Goal: Transaction & Acquisition: Book appointment/travel/reservation

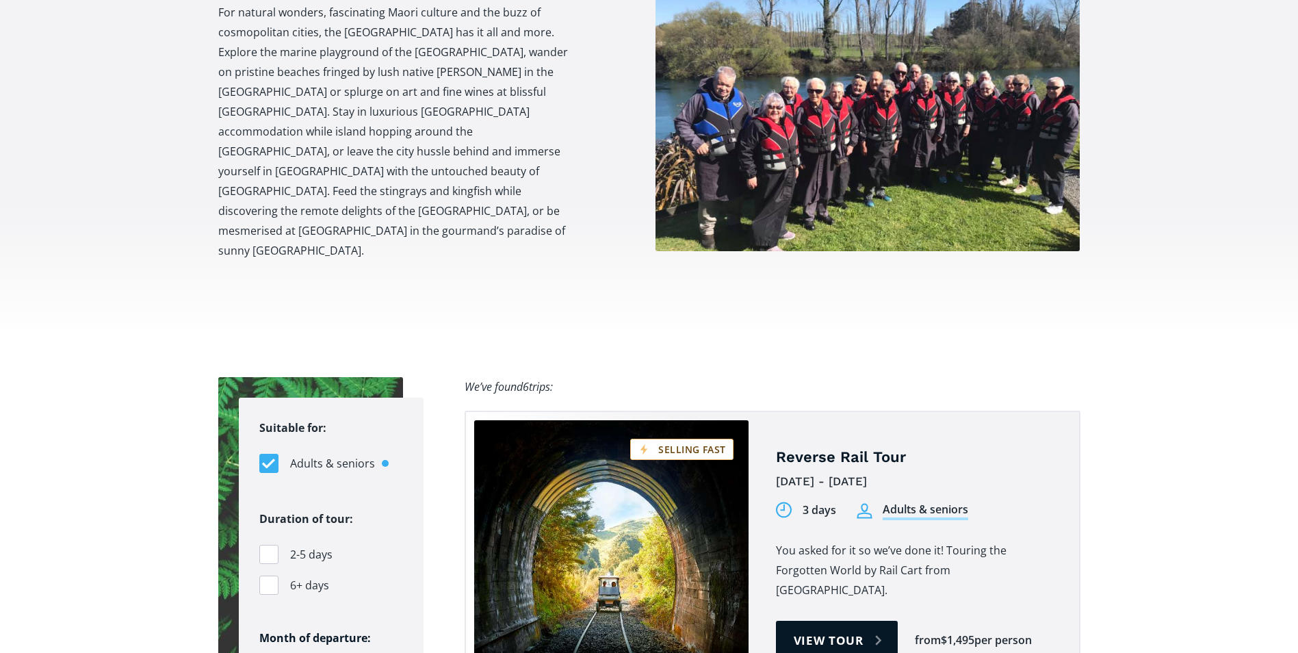
scroll to position [684, 0]
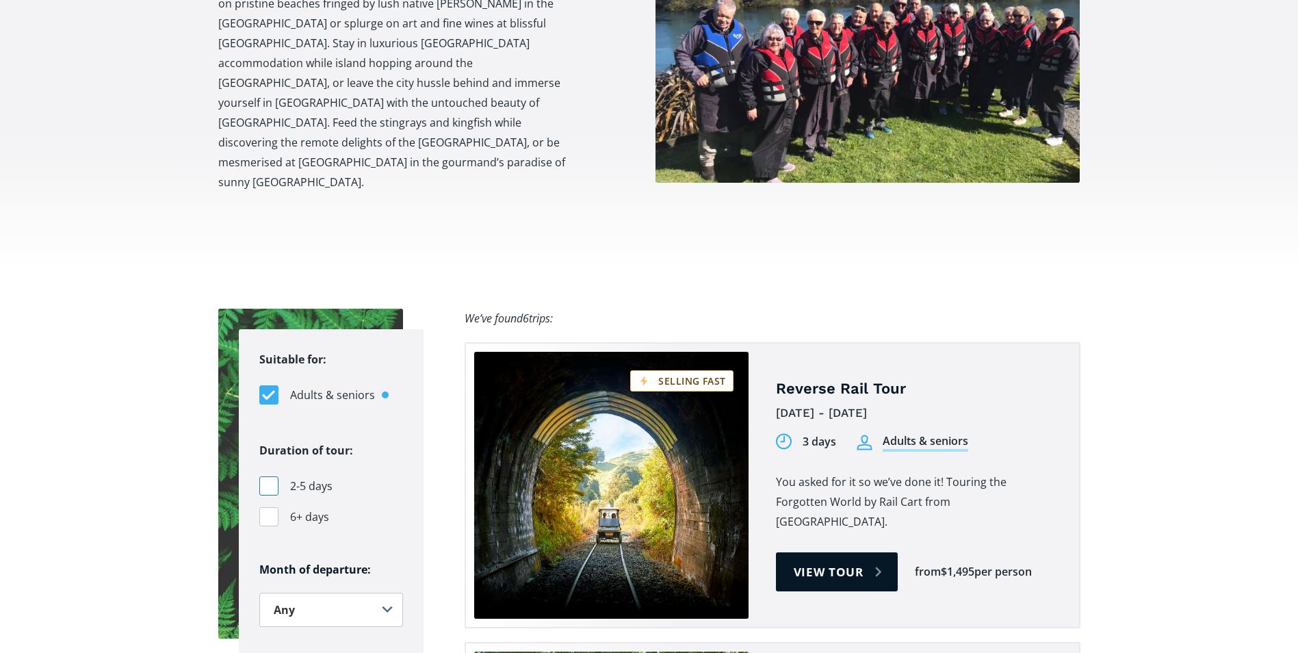
click at [275, 476] on div "Filters" at bounding box center [268, 485] width 19 height 19
click at [268, 482] on input "2-5 days" at bounding box center [263, 486] width 9 height 9
checkbox input "true"
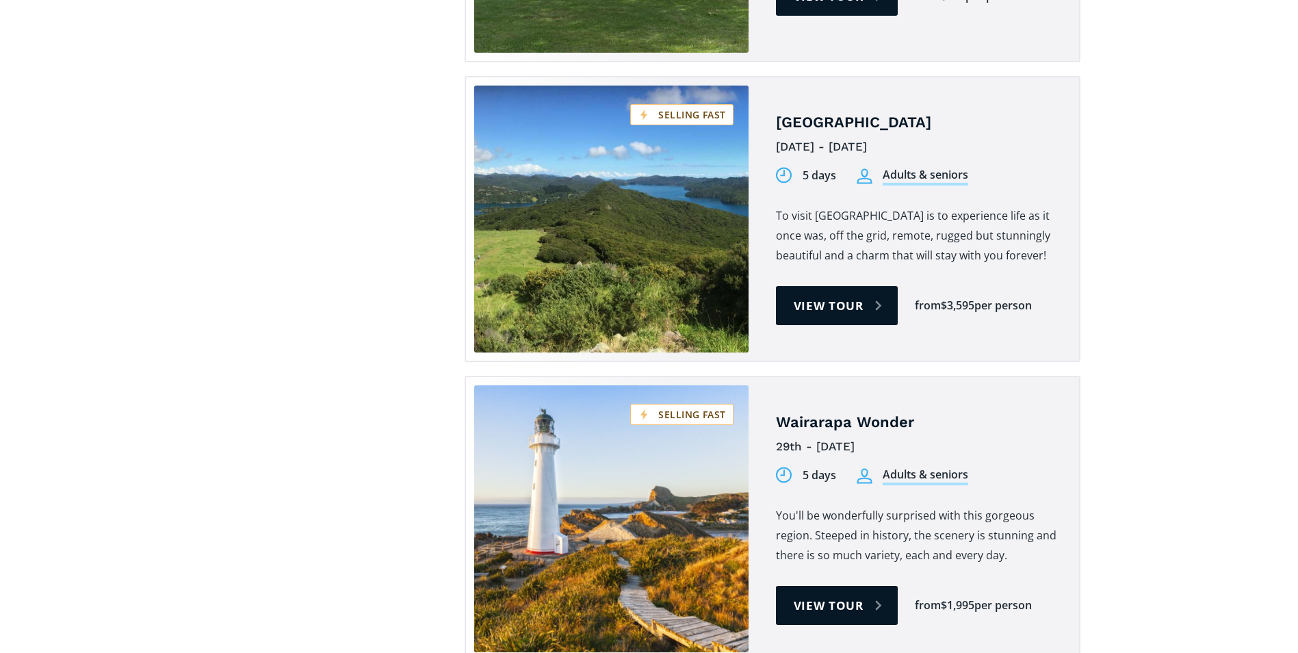
scroll to position [1573, 0]
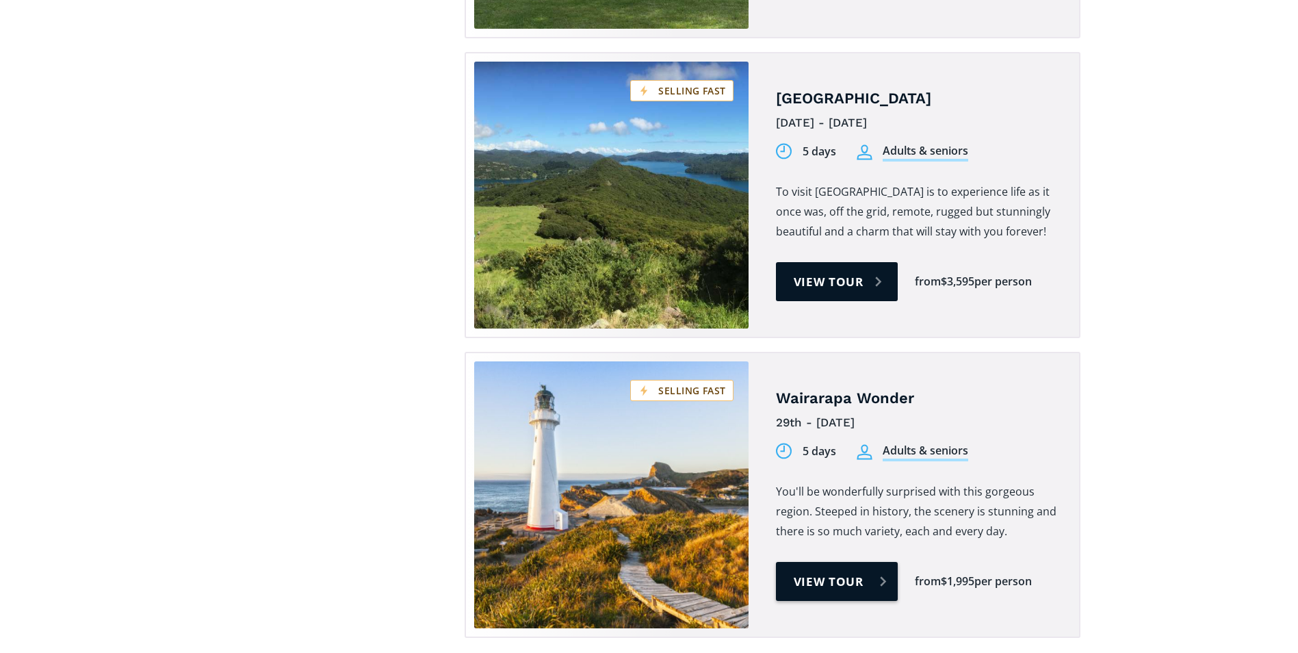
click at [813, 562] on link "View tour" at bounding box center [837, 581] width 122 height 39
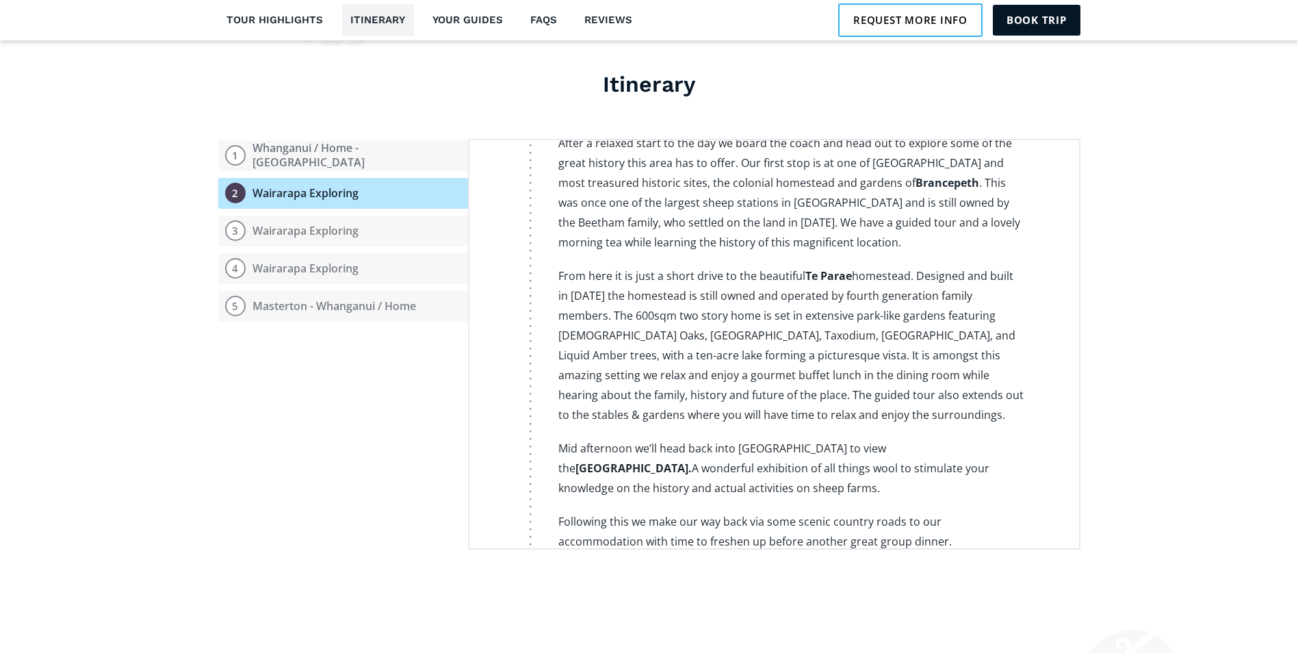
scroll to position [817, 0]
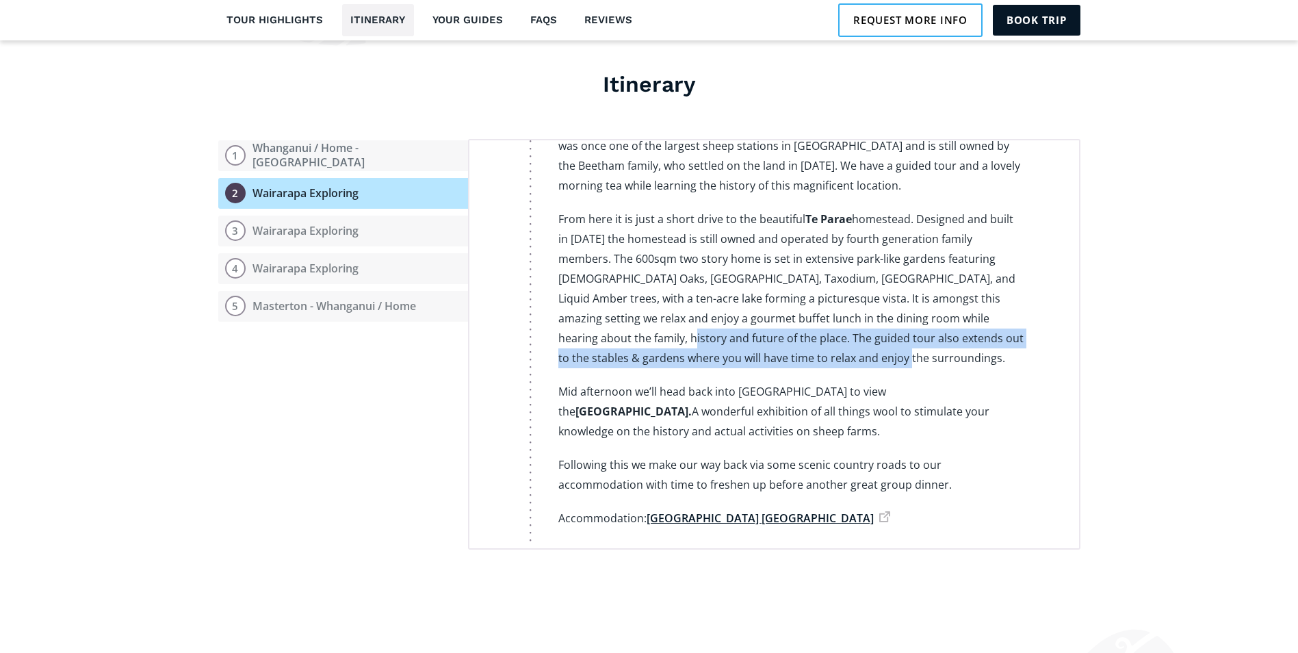
drag, startPoint x: 1064, startPoint y: 281, endPoint x: 1054, endPoint y: 316, distance: 36.4
click at [1054, 316] on div "Day 1 Whanganui / Home - Masterton Whanganui / Home - Masterton (January 29th) …" at bounding box center [774, 344] width 612 height 410
drag, startPoint x: 1054, startPoint y: 316, endPoint x: 1203, endPoint y: 275, distance: 154.0
click at [1203, 275] on section "Itinerary Open itinerary 1 Whanganui / Home - Masterton 2 Wairarapa Exploring 3…" at bounding box center [649, 313] width 1298 height 609
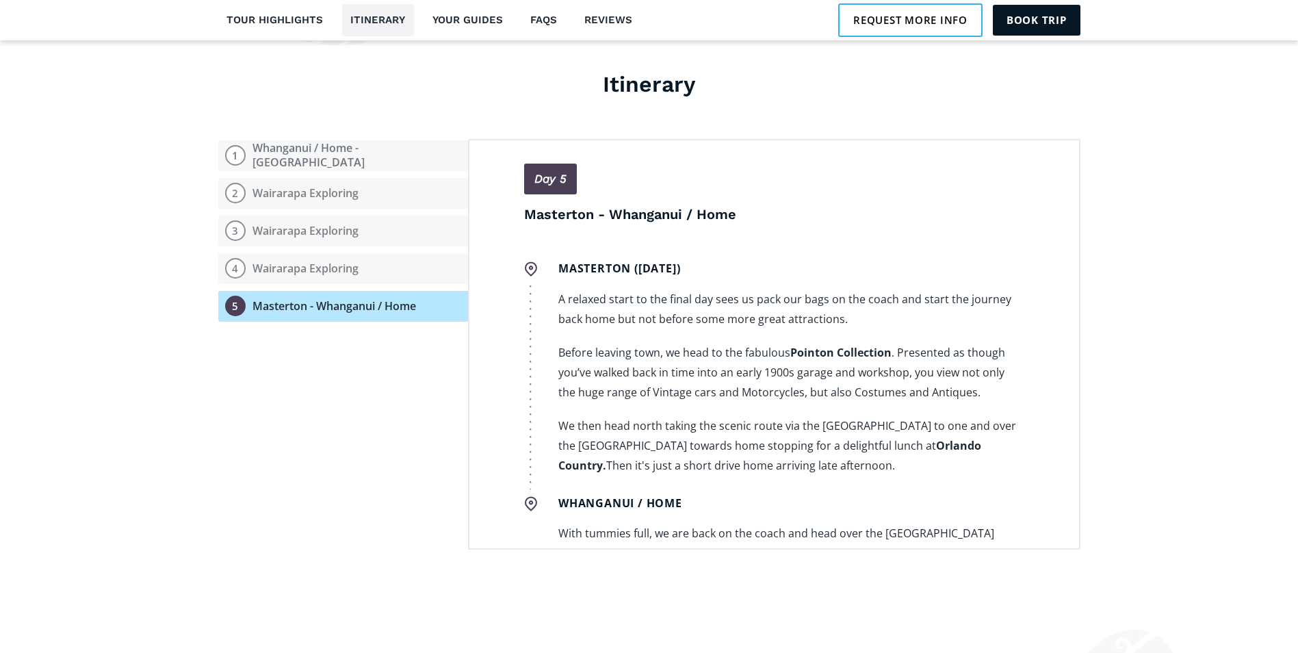
scroll to position [2437, 0]
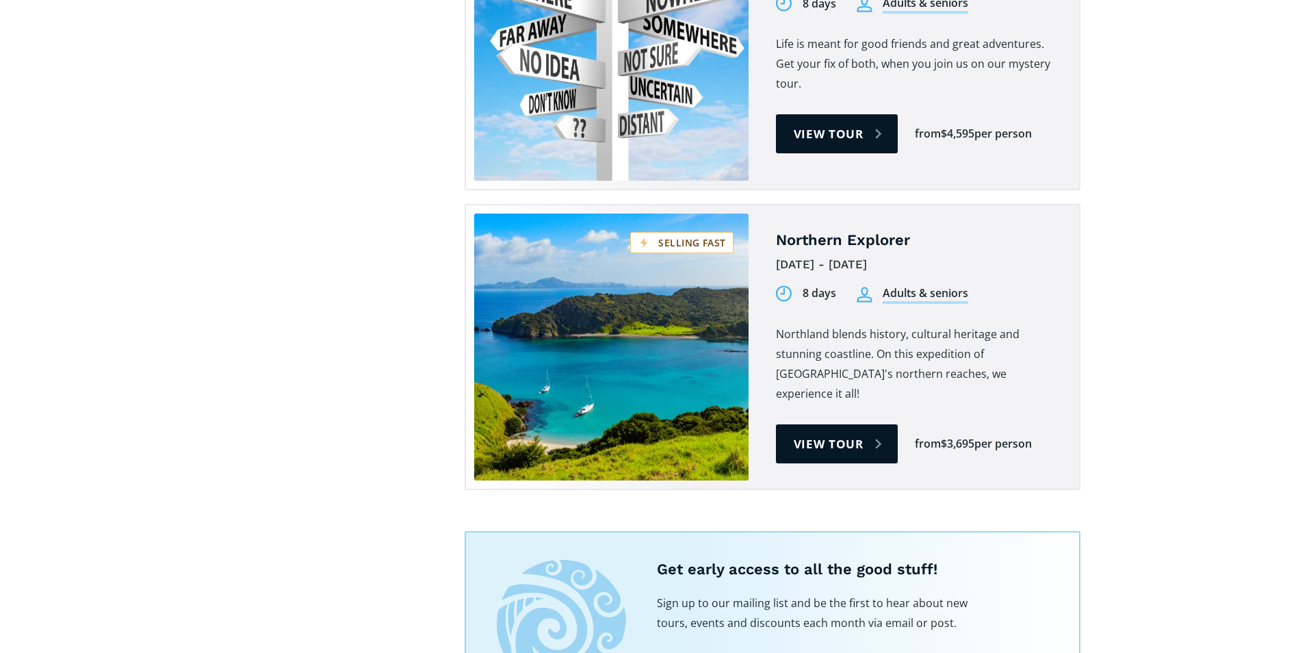
scroll to position [2326, 0]
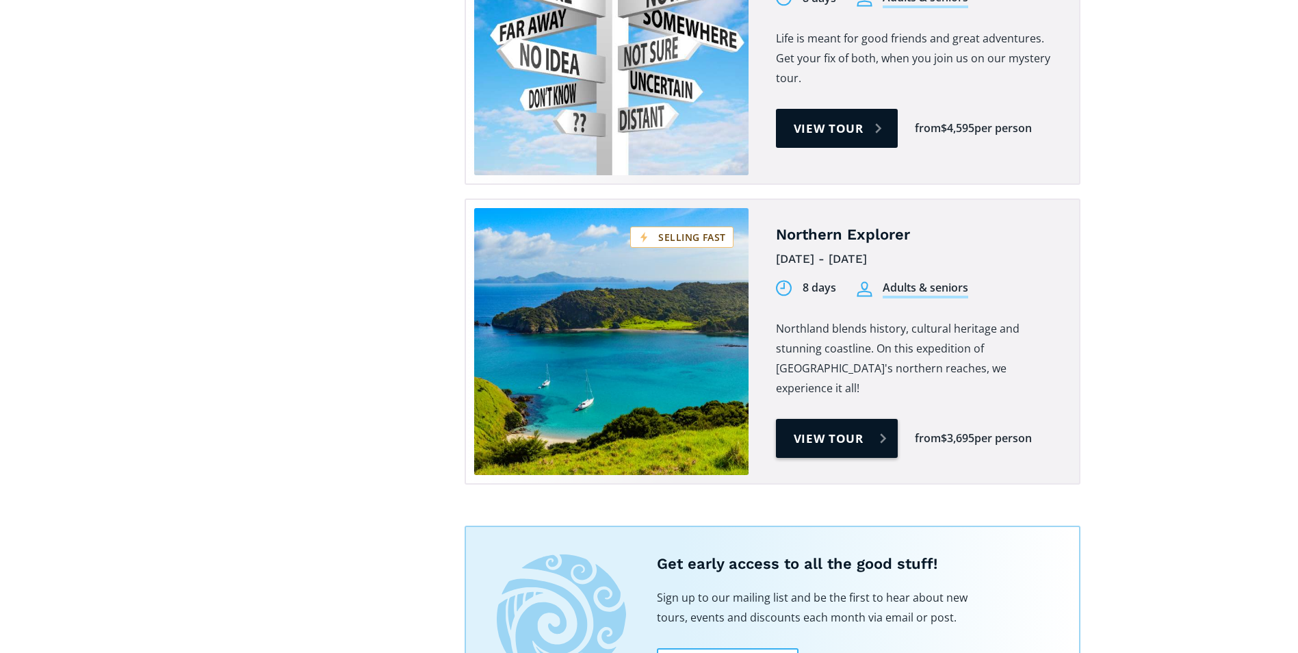
click at [809, 419] on link "View tour" at bounding box center [837, 438] width 122 height 39
